Goal: Browse casually

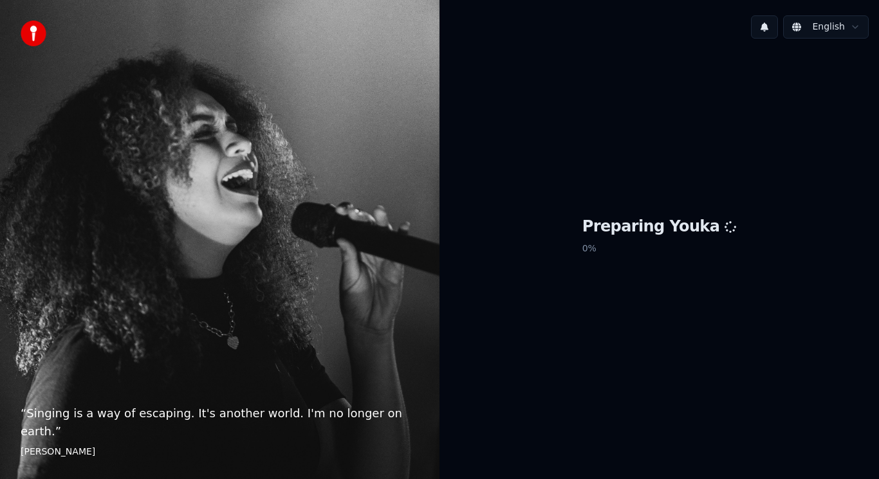
click at [0, 0] on div "“ Singing is a way of escaping. It's another world. I'm no longer on earth. ” […" at bounding box center [219, 239] width 439 height 479
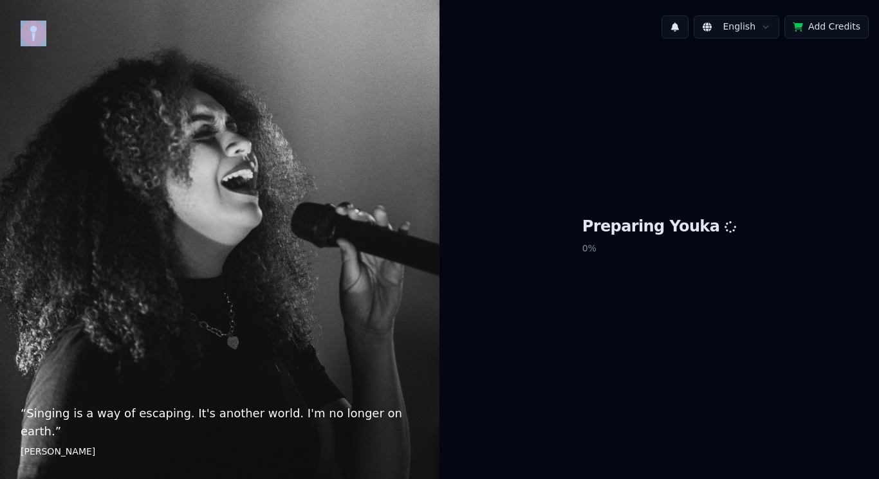
click at [0, 0] on div "“ Singing is a way of escaping. It's another world. I'm no longer on earth. ” […" at bounding box center [219, 239] width 439 height 479
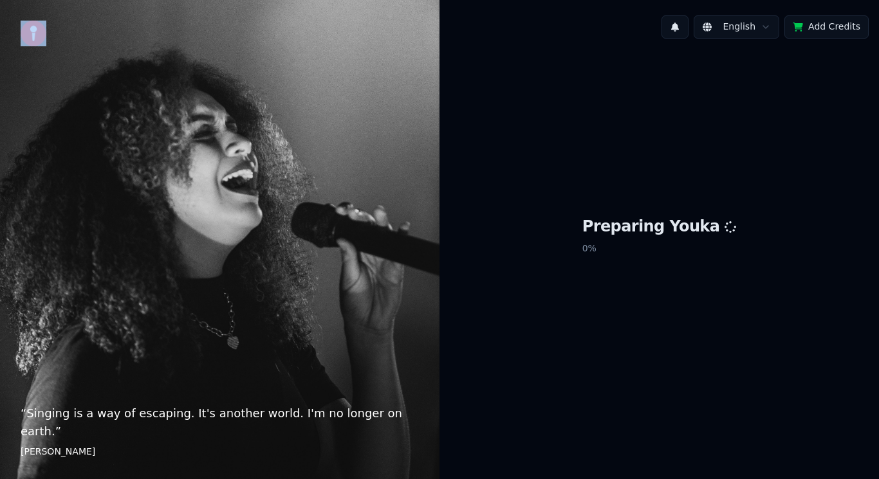
click at [0, 0] on div "“ Singing is a way of escaping. It's another world. I'm no longer on earth. ” […" at bounding box center [219, 239] width 439 height 479
drag, startPoint x: 0, startPoint y: 0, endPoint x: 0, endPoint y: 35, distance: 34.7
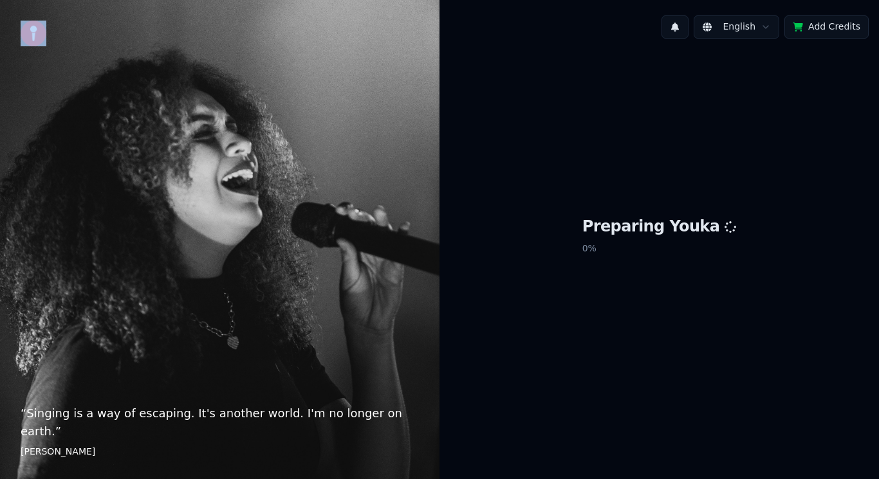
click at [0, 0] on div "“ Singing is a way of escaping. It's another world. I'm no longer on earth. ” […" at bounding box center [219, 239] width 439 height 479
click at [261, 78] on div "“ Singing is a way of escaping. It's another world. I'm no longer on earth. ” […" at bounding box center [219, 239] width 439 height 479
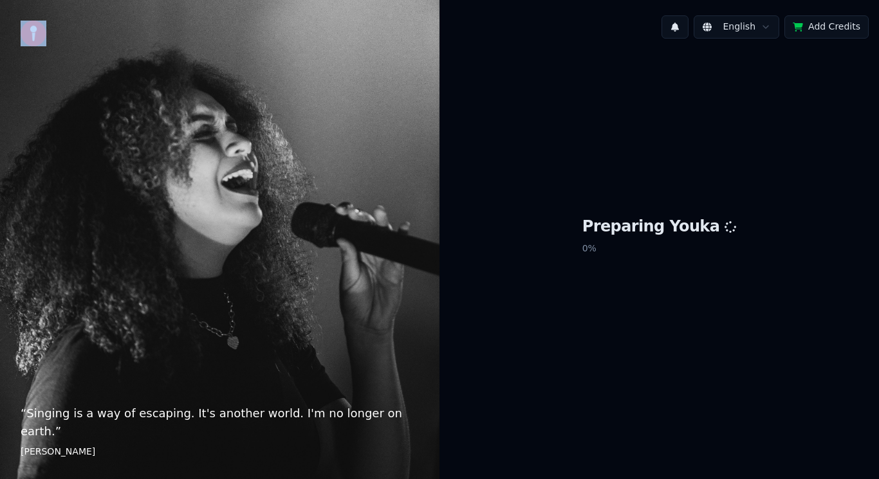
click at [261, 78] on div "“ Singing is a way of escaping. It's another world. I'm no longer on earth. ” […" at bounding box center [219, 239] width 439 height 479
click at [261, 79] on div "“ Singing is a way of escaping. It's another world. I'm no longer on earth. ” […" at bounding box center [219, 239] width 439 height 479
click at [0, 35] on div "“ Singing is a way of escaping. It's another world. I'm no longer on earth. ” […" at bounding box center [219, 239] width 439 height 479
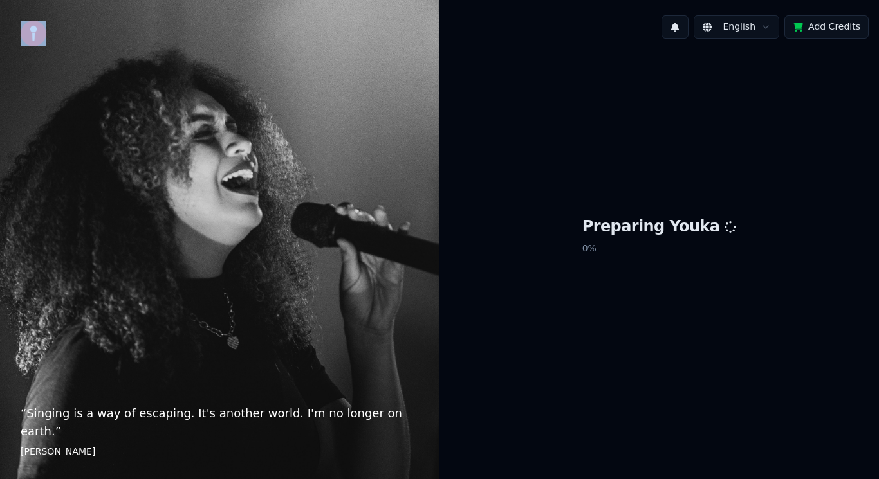
click at [0, 35] on div "“ Singing is a way of escaping. It's another world. I'm no longer on earth. ” […" at bounding box center [219, 239] width 439 height 479
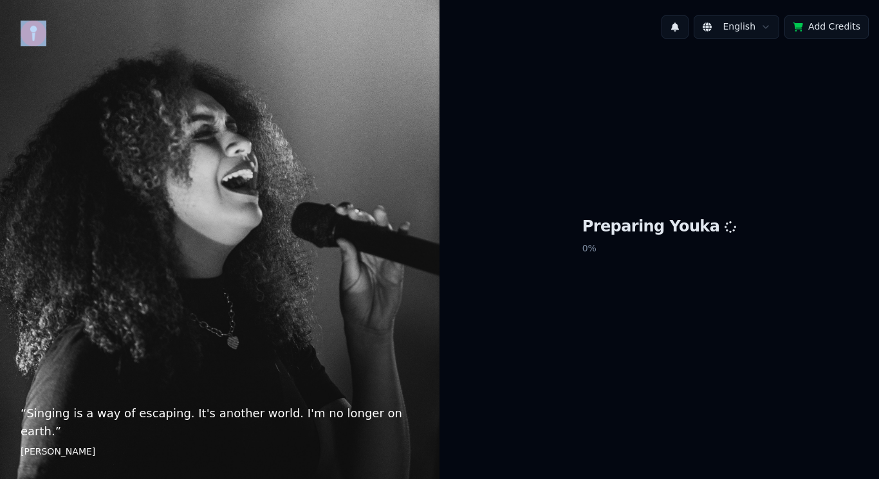
click at [0, 35] on div "“ Singing is a way of escaping. It's another world. I'm no longer on earth. ” […" at bounding box center [219, 239] width 439 height 479
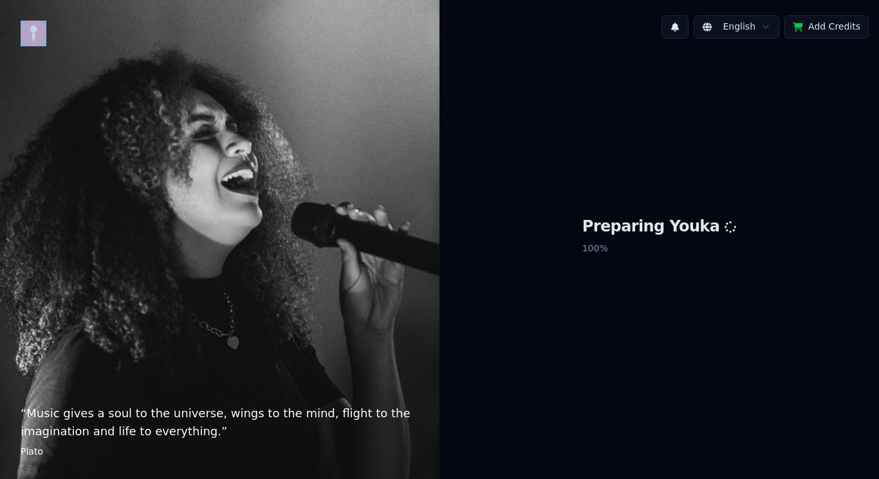
click at [0, 35] on div "“ Music gives a soul to the universe, wings to the mind, flight to the imaginat…" at bounding box center [219, 239] width 439 height 479
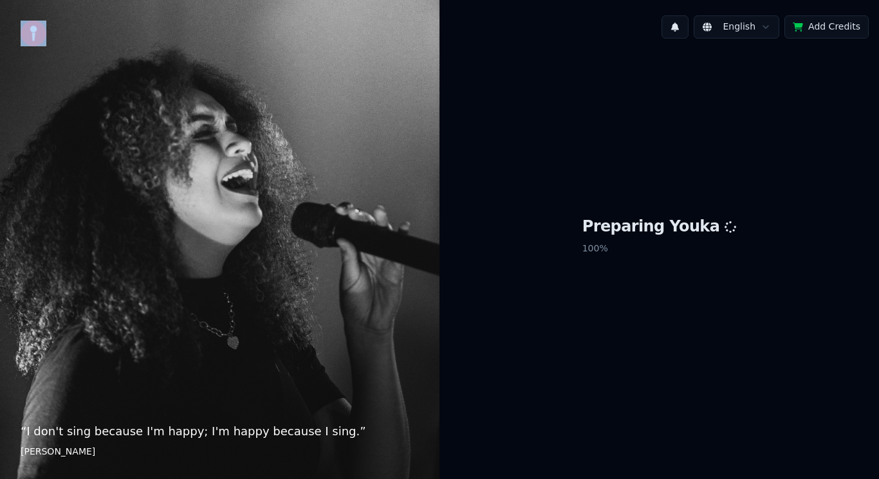
click at [0, 35] on div "“ I don't sing because I'm happy; I'm happy because I sing. ” [PERSON_NAME]" at bounding box center [219, 239] width 439 height 479
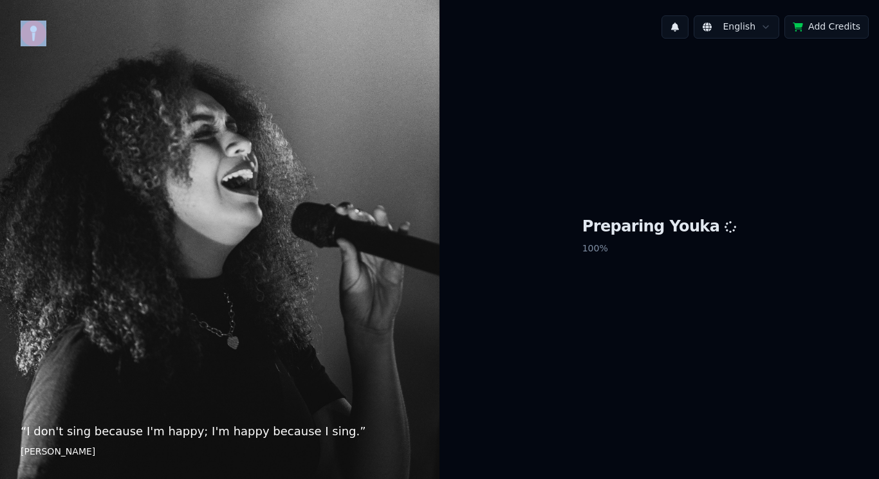
click at [0, 35] on div "“ I don't sing because I'm happy; I'm happy because I sing. ” [PERSON_NAME]" at bounding box center [219, 239] width 439 height 479
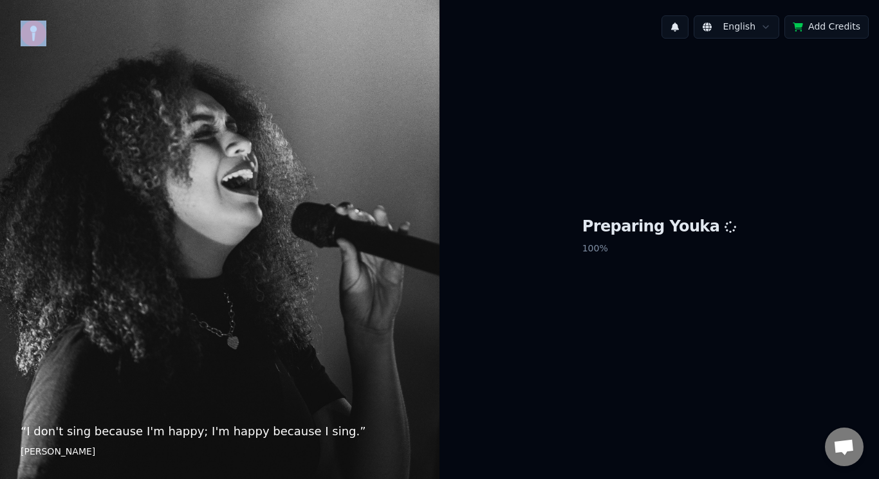
click at [0, 35] on div "“ I don't sing because I'm happy; I'm happy because I sing. ” [PERSON_NAME]" at bounding box center [219, 239] width 439 height 479
